Goal: Find specific page/section: Find specific page/section

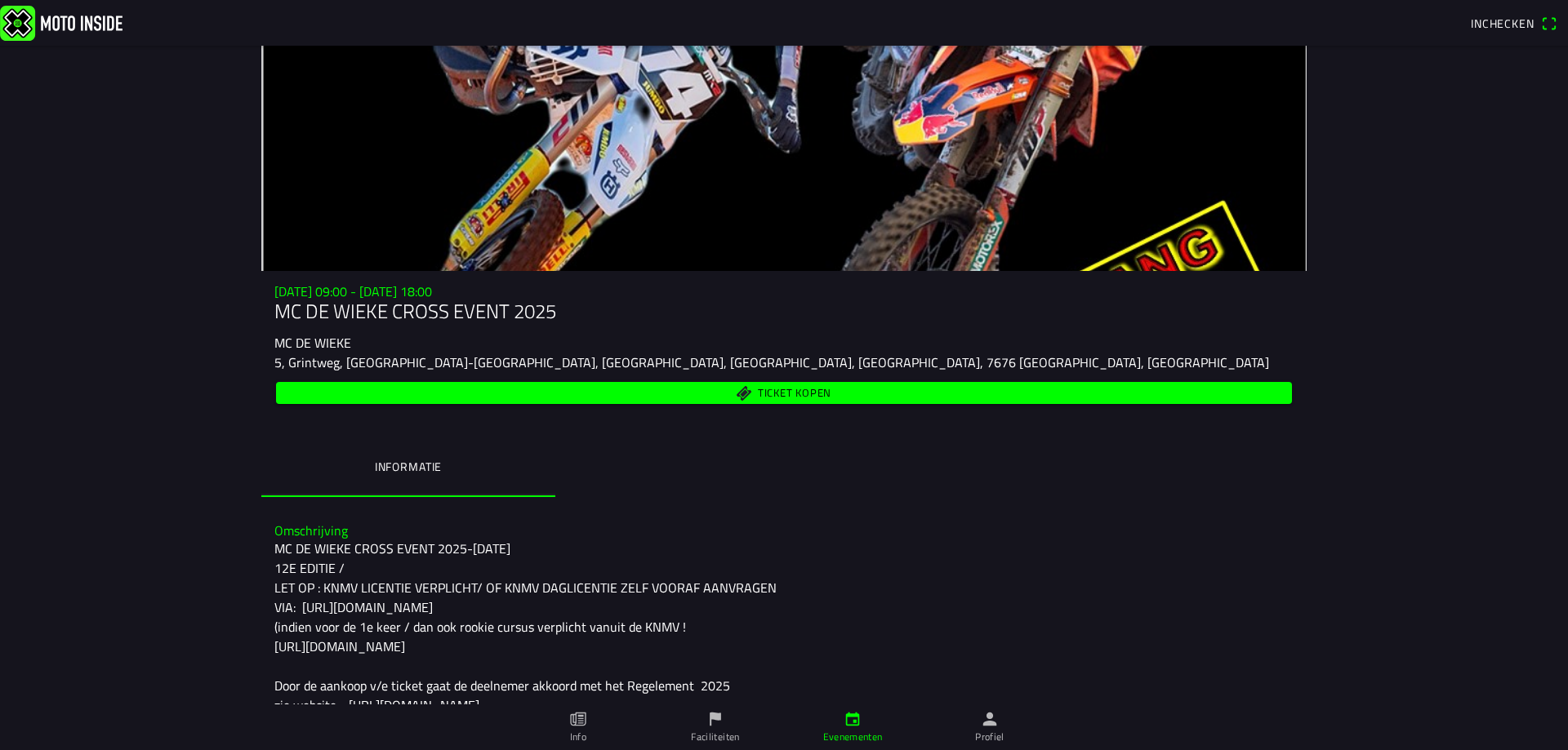
click at [1514, 25] on span "Inchecken" at bounding box center [1502, 23] width 64 height 17
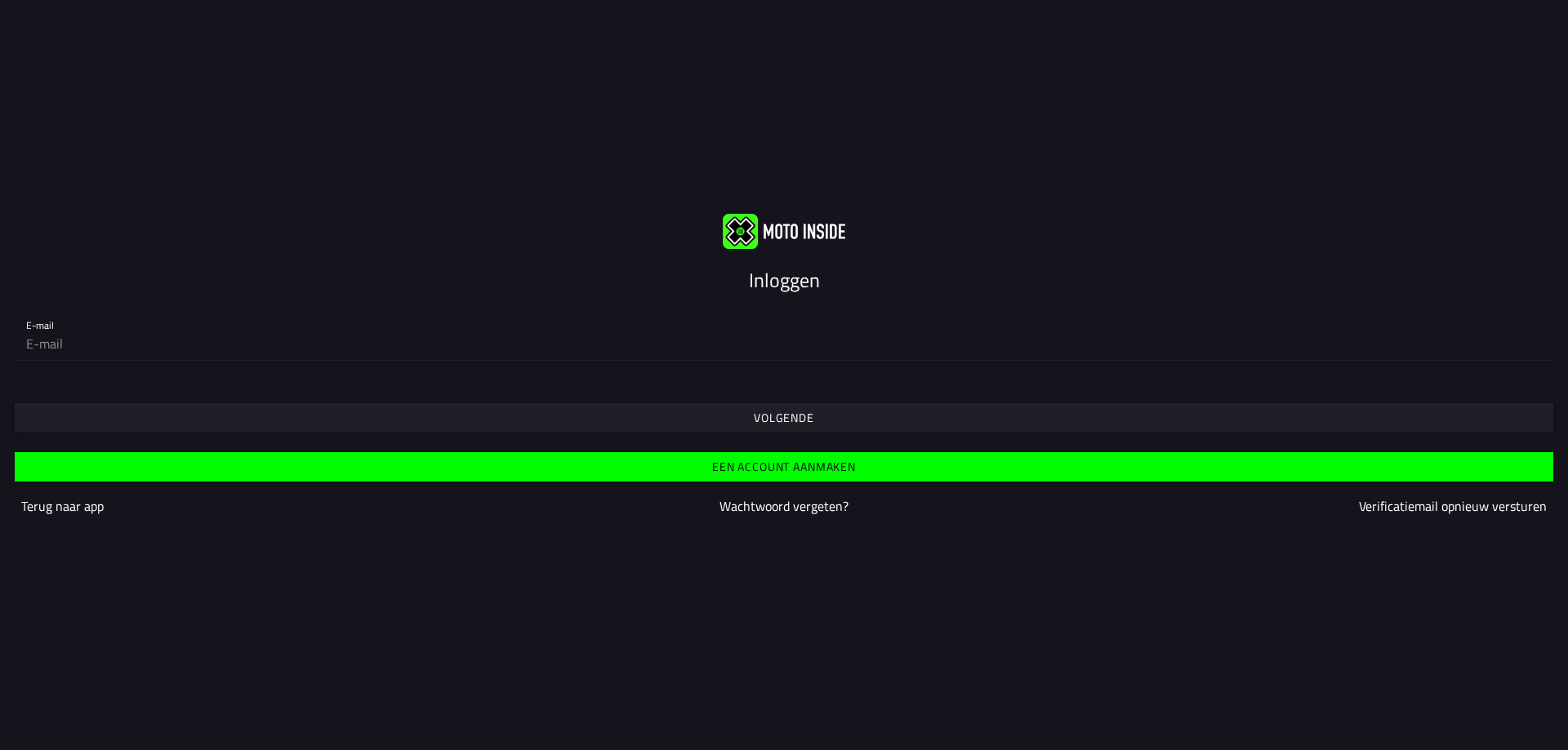
click at [814, 234] on img at bounding box center [783, 230] width 122 height 35
